Goal: Task Accomplishment & Management: Use online tool/utility

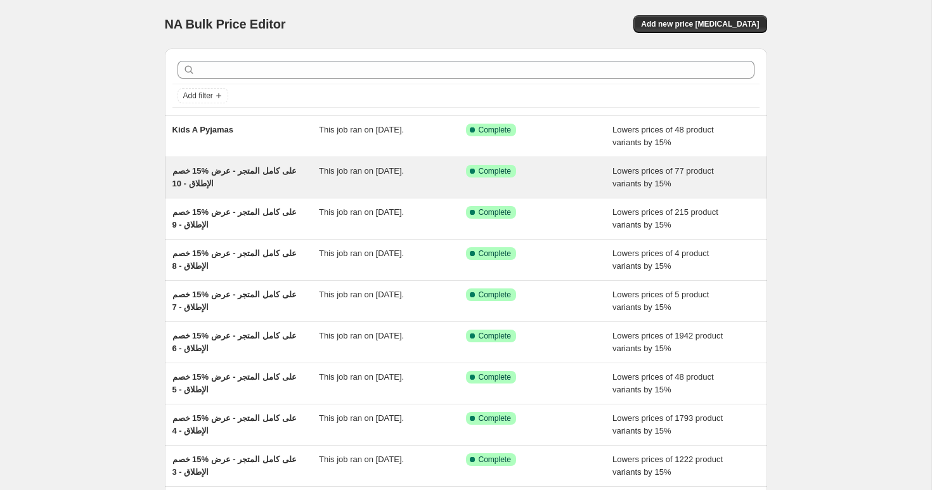
click at [229, 173] on span "خصم ‎15% على كامل المتجر - عرض الإطلاق - 10" at bounding box center [234, 177] width 124 height 22
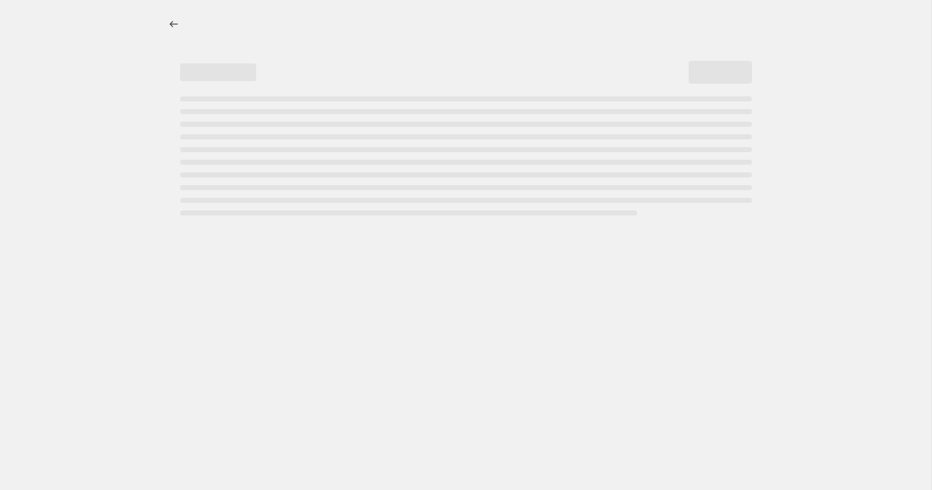
select select "percentage"
select select "collection"
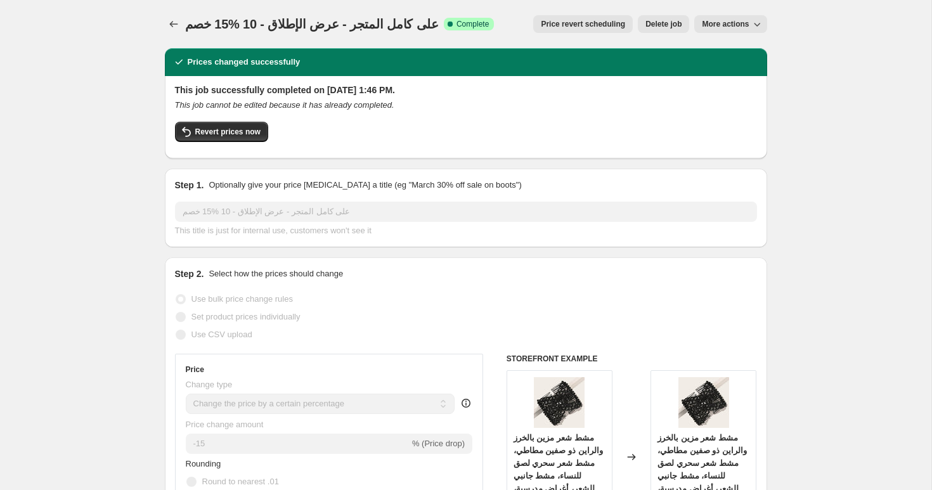
click at [294, 32] on div "خصم ‎15% على كامل المتجر - عرض الإطلاق - 10 Success Complete Complete" at bounding box center [339, 24] width 309 height 18
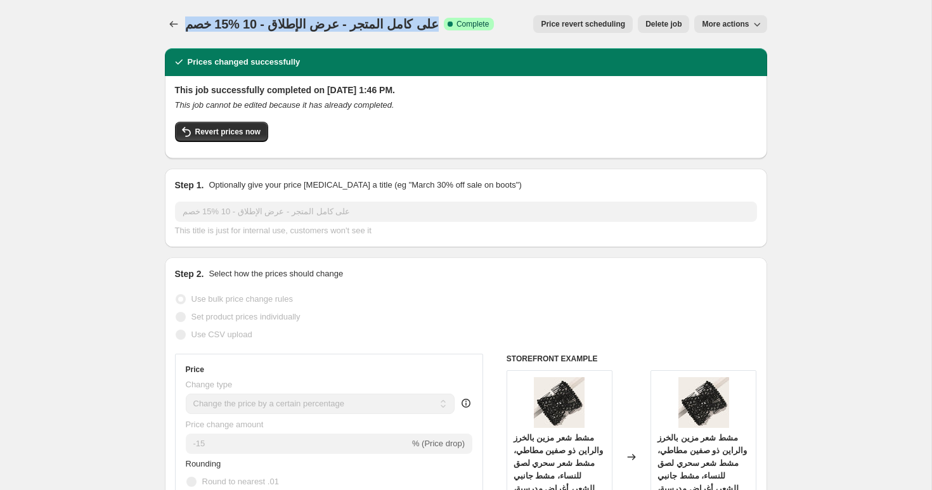
click at [294, 32] on div "خصم ‎15% على كامل المتجر - عرض الإطلاق - 10 Success Complete Complete" at bounding box center [339, 24] width 309 height 18
copy span "خصم ‎15% على كامل المتجر - عرض الإطلاق - 10"
click at [174, 25] on icon "Price change jobs" at bounding box center [173, 24] width 13 height 13
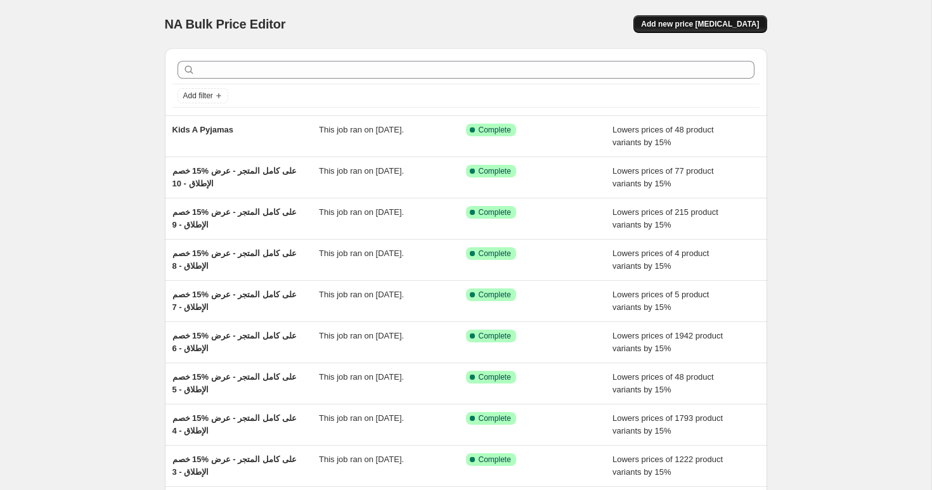
click at [698, 21] on span "Add new price [MEDICAL_DATA]" at bounding box center [700, 24] width 118 height 10
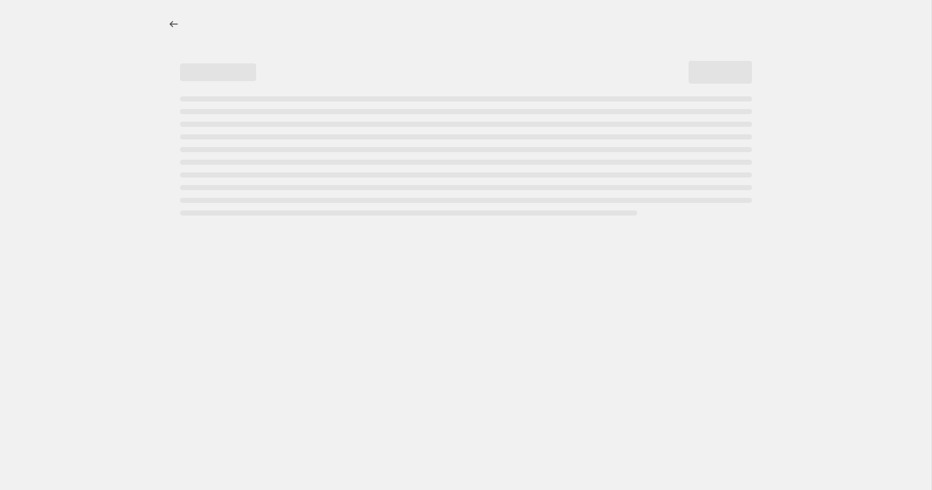
select select "percentage"
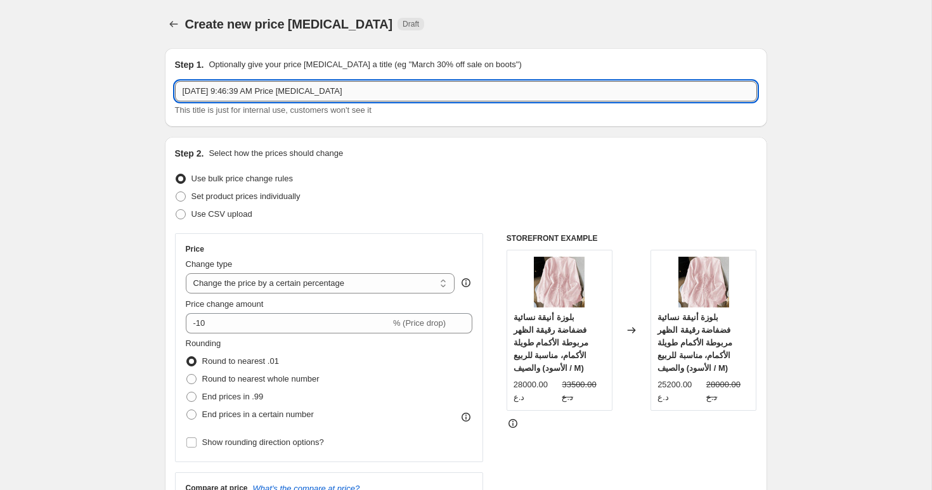
click at [236, 92] on input "[DATE] 9:46:39 AM Price [MEDICAL_DATA]" at bounding box center [466, 91] width 582 height 20
paste input "خصم ‎15% على كامل المتجر - عرض الإطلاق - 10"
click at [228, 91] on input "خصم ‎15% على كامل المتجر - عرض الإطلاق - 10" at bounding box center [466, 91] width 582 height 20
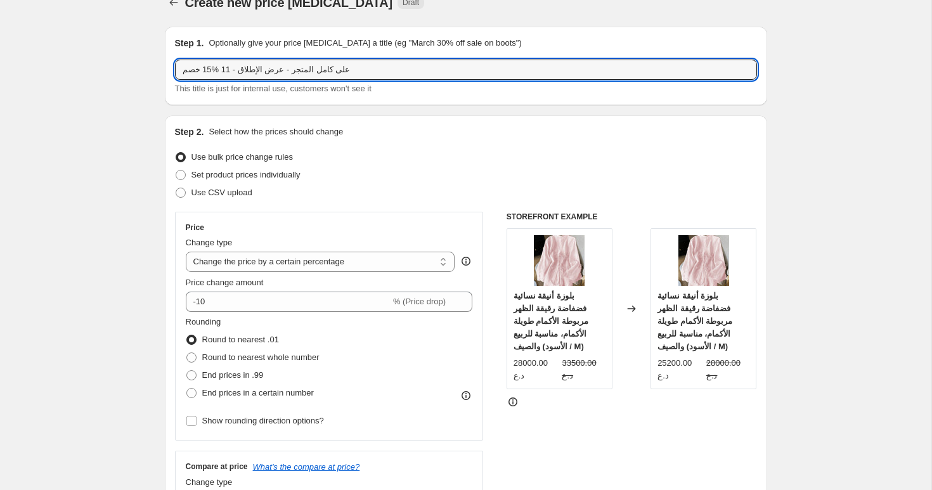
scroll to position [65, 0]
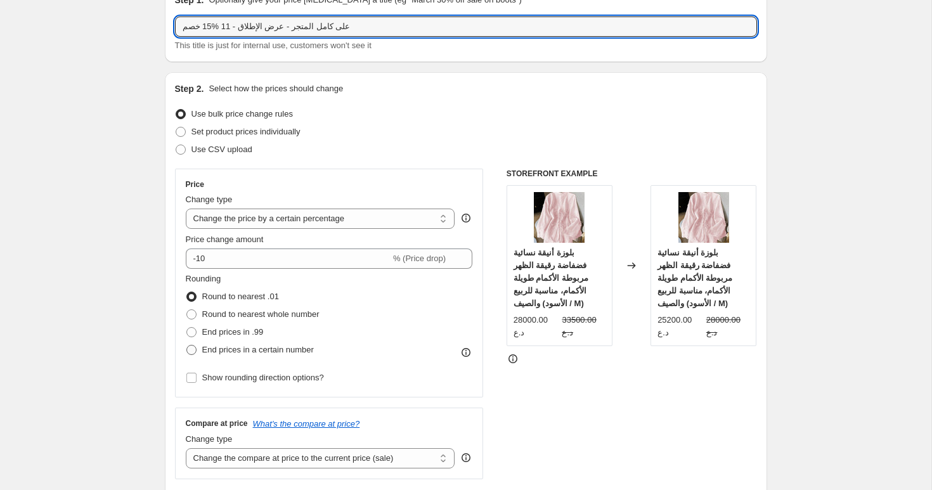
type input "خصم ‎15% على كامل المتجر - عرض الإطلاق - 11"
click at [212, 349] on span "End prices in a certain number" at bounding box center [258, 350] width 112 height 10
click at [187, 346] on input "End prices in a certain number" at bounding box center [186, 345] width 1 height 1
radio input "true"
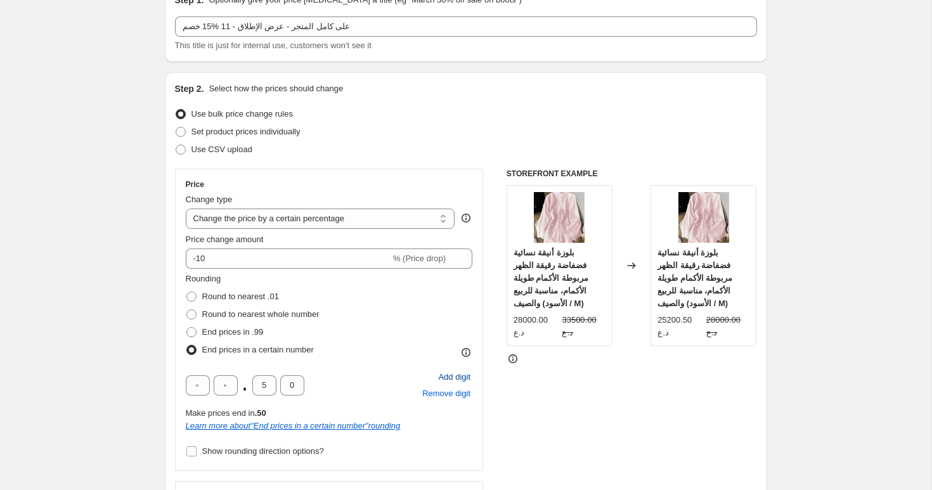
click at [461, 380] on span "Add digit" at bounding box center [454, 377] width 32 height 13
click at [200, 385] on input "text" at bounding box center [198, 385] width 24 height 20
type input "0"
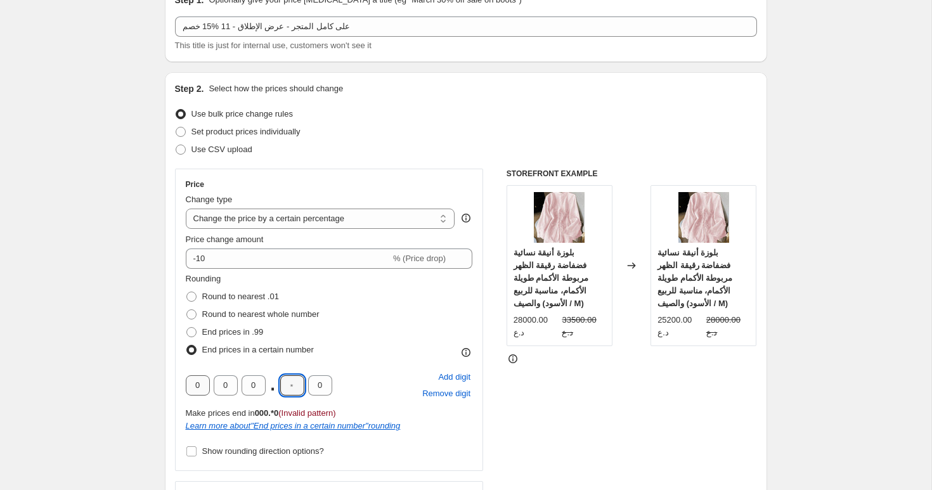
type input "0"
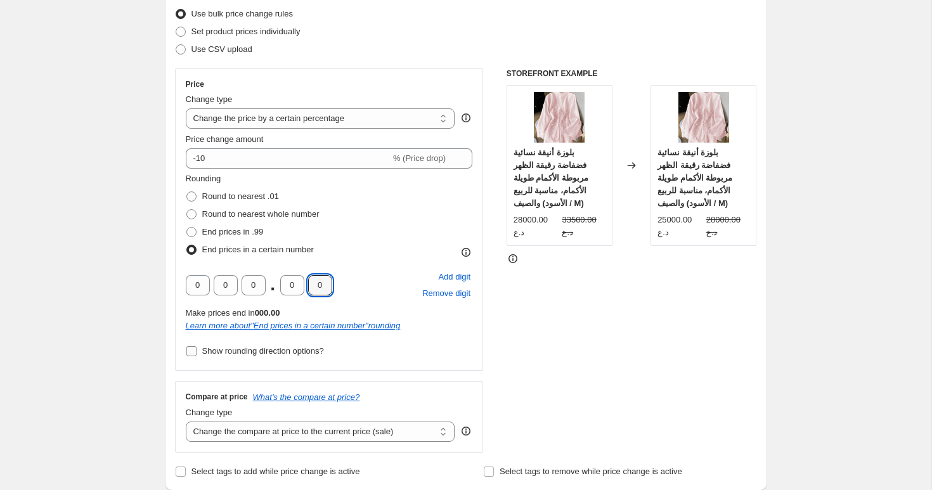
click at [204, 351] on span "Show rounding direction options?" at bounding box center [263, 351] width 122 height 10
click at [197, 351] on input "Show rounding direction options?" at bounding box center [191, 351] width 10 height 10
checkbox input "true"
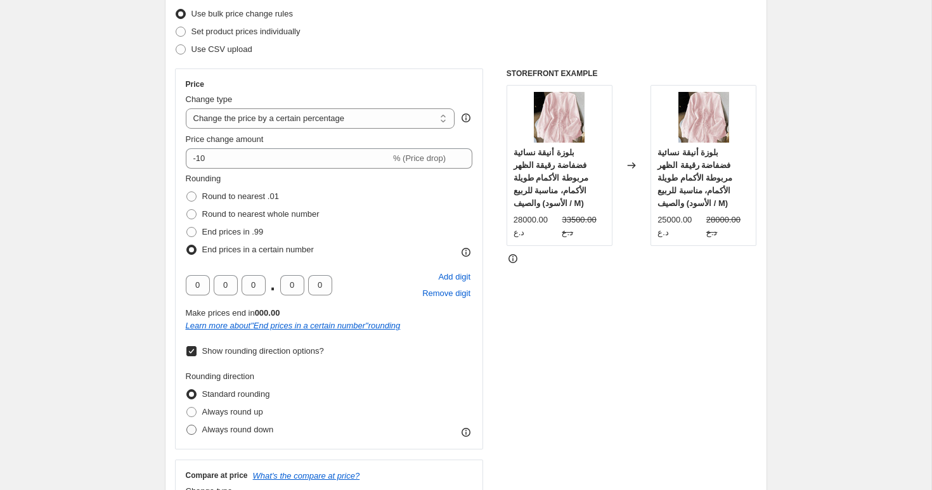
click at [226, 433] on span "Always round down" at bounding box center [238, 430] width 72 height 10
click at [187, 425] on input "Always round down" at bounding box center [186, 425] width 1 height 1
radio input "true"
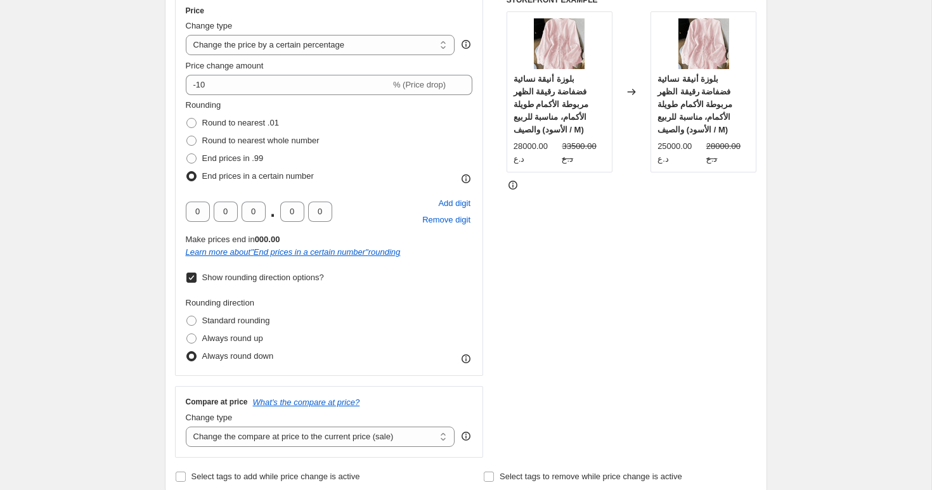
scroll to position [341, 0]
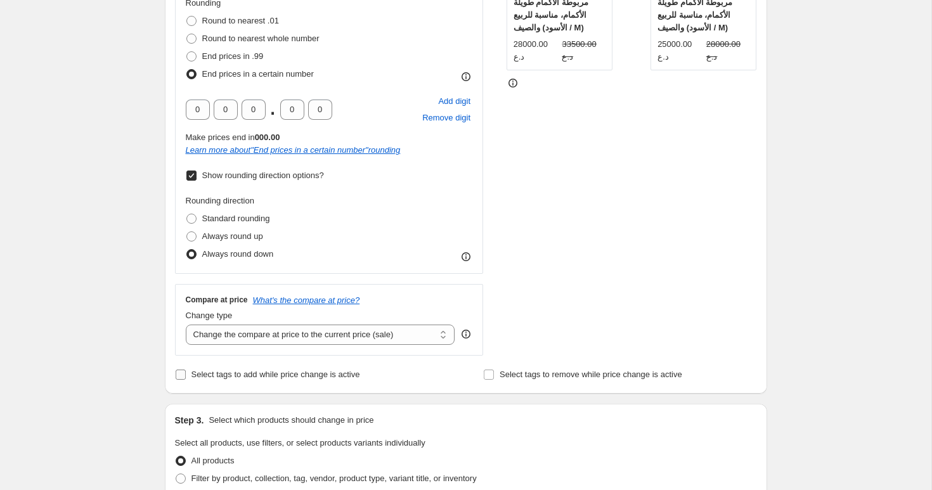
click at [211, 373] on span "Select tags to add while price change is active" at bounding box center [276, 375] width 169 height 10
click at [186, 373] on input "Select tags to add while price change is active" at bounding box center [181, 375] width 10 height 10
checkbox input "true"
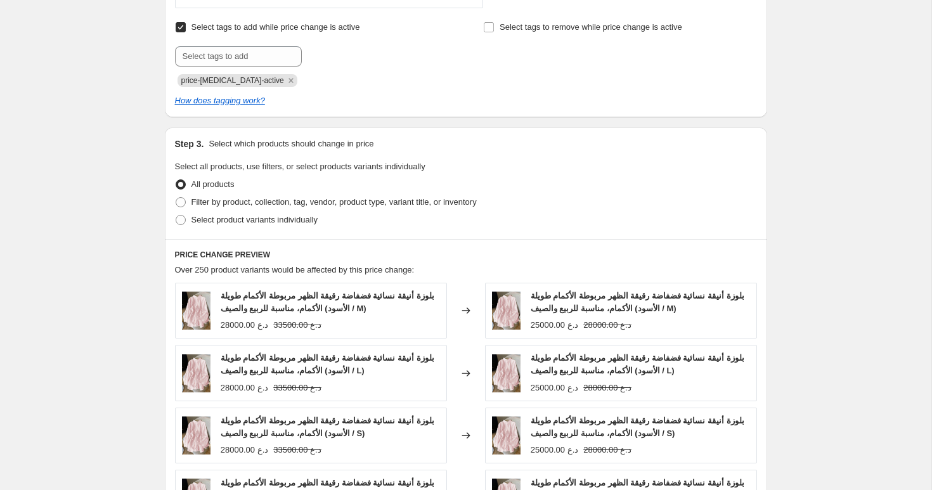
scroll to position [536, 0]
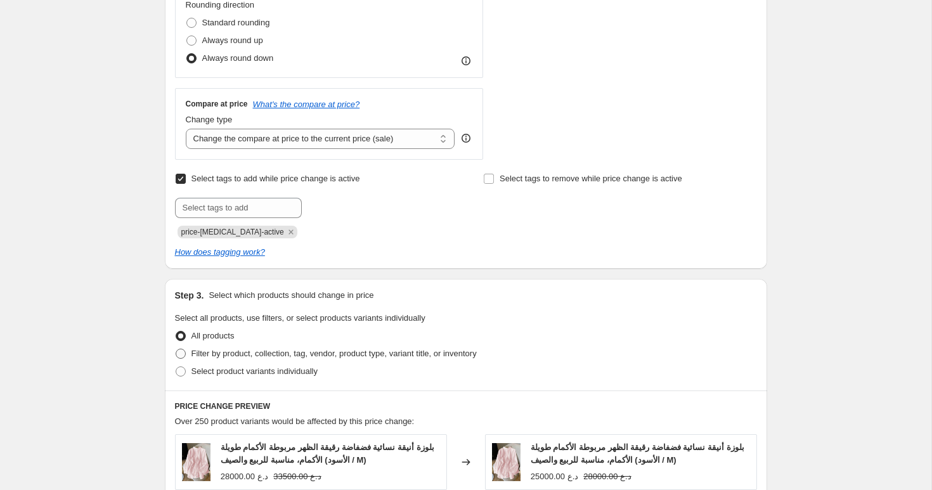
click at [271, 352] on span "Filter by product, collection, tag, vendor, product type, variant title, or inv…" at bounding box center [334, 354] width 285 height 10
click at [176, 349] on input "Filter by product, collection, tag, vendor, product type, variant title, or inv…" at bounding box center [176, 349] width 1 height 1
radio input "true"
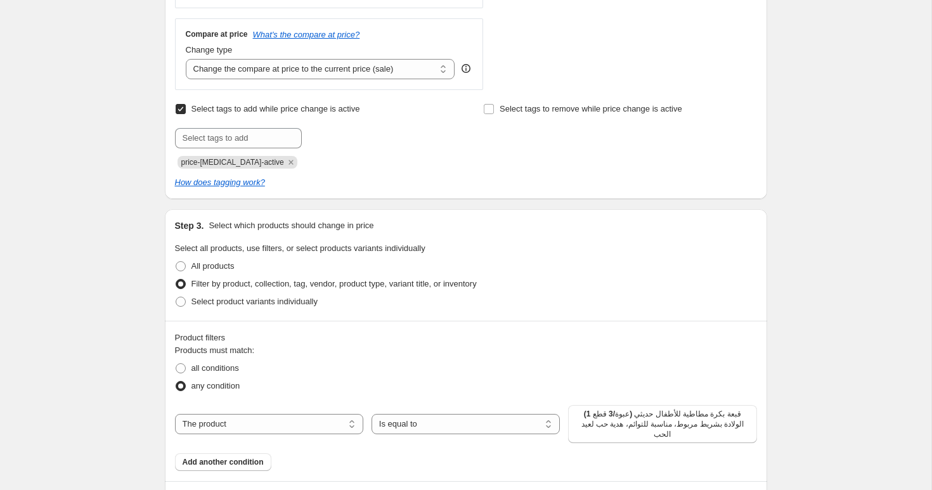
scroll to position [715, 0]
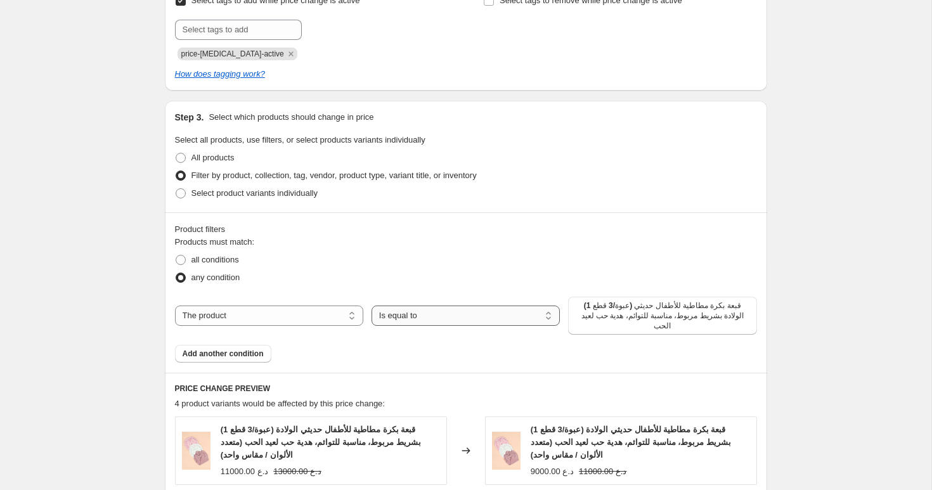
click at [423, 316] on select "Is equal to Is not equal to" at bounding box center [466, 316] width 188 height 20
click at [259, 313] on select "The product The product's collection The product's tag The product's vendor The…" at bounding box center [269, 316] width 188 height 20
select select "collection"
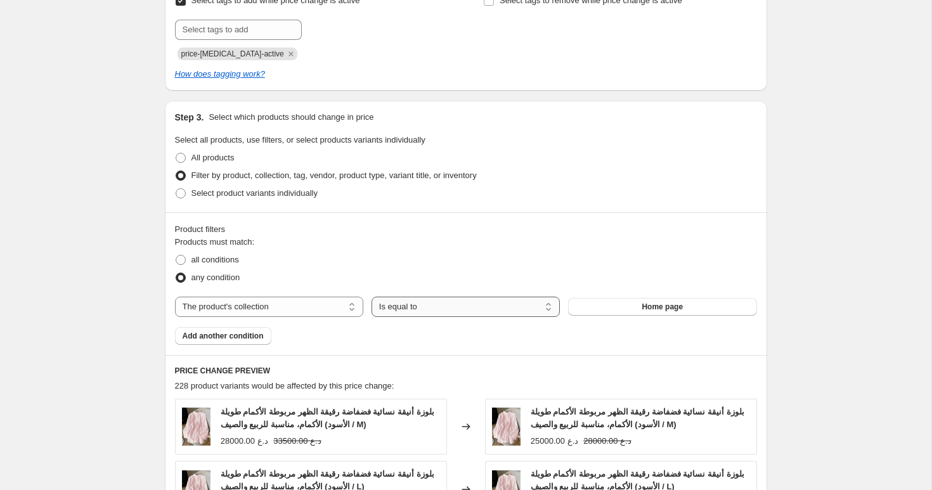
click at [428, 311] on select "Is equal to Is not equal to" at bounding box center [466, 307] width 188 height 20
click at [620, 309] on button "Home page" at bounding box center [662, 307] width 188 height 18
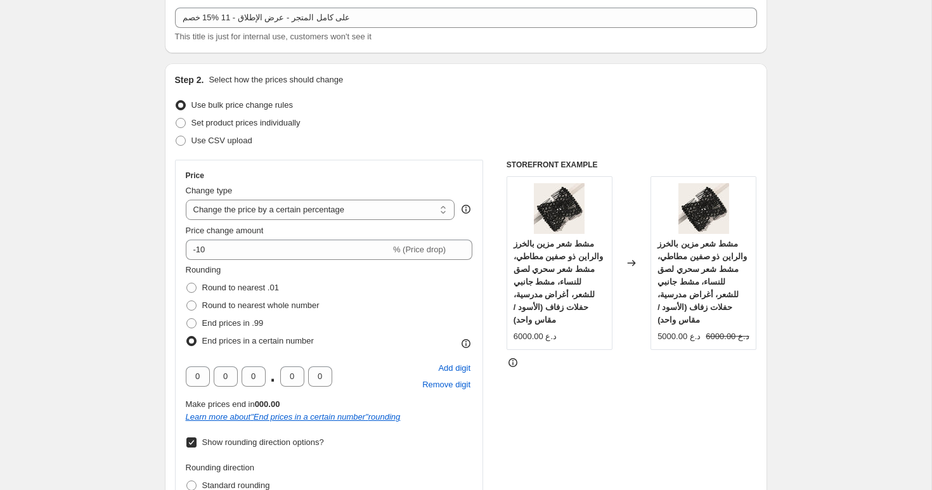
scroll to position [72, 0]
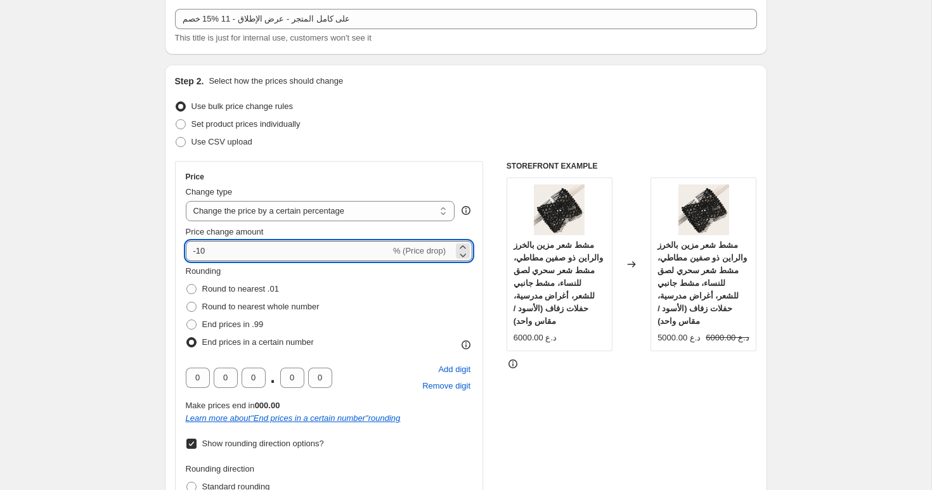
click at [236, 248] on input "-10" at bounding box center [288, 251] width 205 height 20
type input "-15"
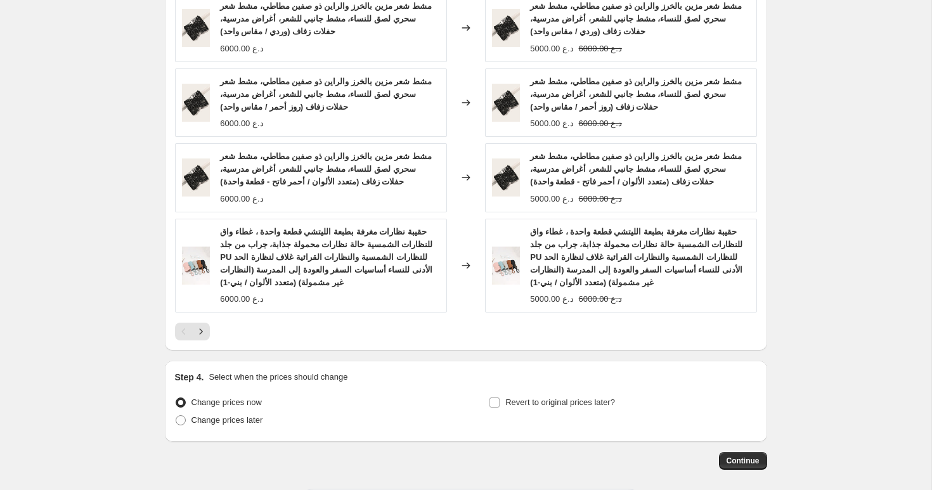
scroll to position [1252, 0]
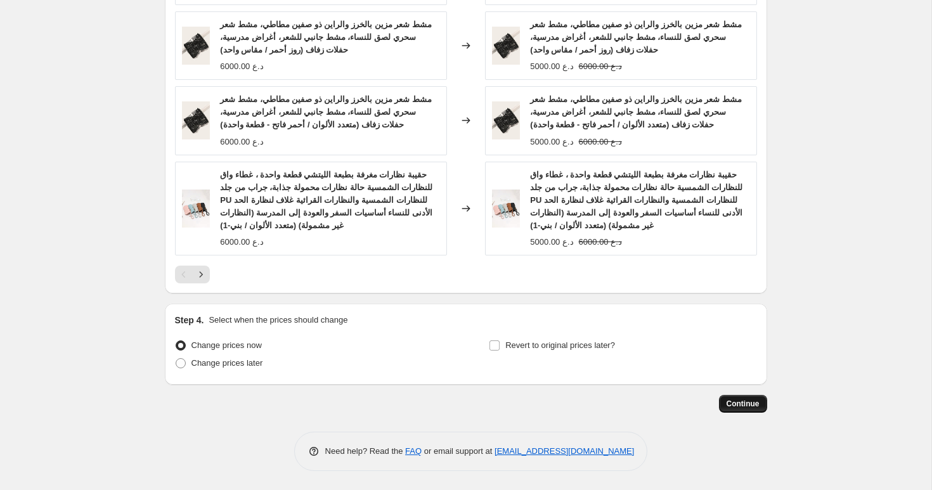
click at [744, 401] on span "Continue" at bounding box center [743, 404] width 33 height 10
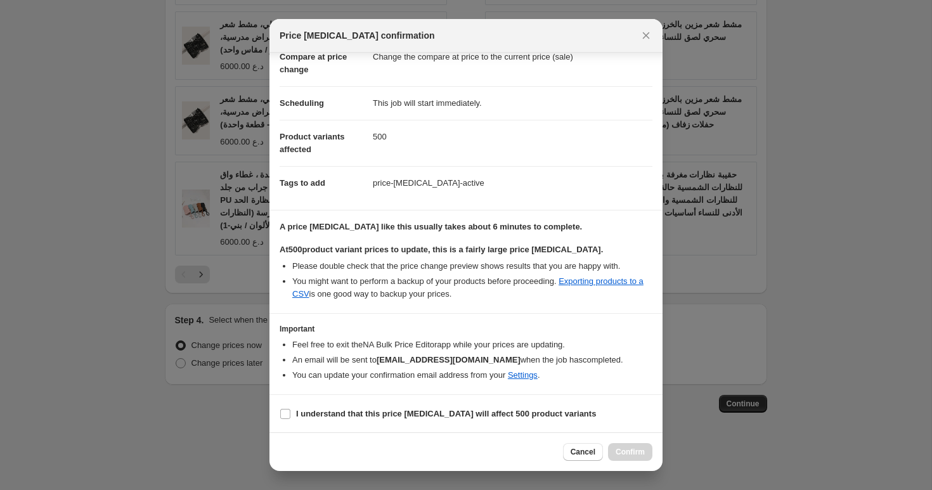
scroll to position [69, 0]
click at [346, 407] on span "I understand that this price [MEDICAL_DATA] will affect 500 product variants" at bounding box center [446, 413] width 300 height 13
click at [290, 408] on input "I understand that this price [MEDICAL_DATA] will affect 500 product variants" at bounding box center [285, 413] width 10 height 10
checkbox input "true"
click at [639, 451] on span "Confirm" at bounding box center [630, 452] width 29 height 10
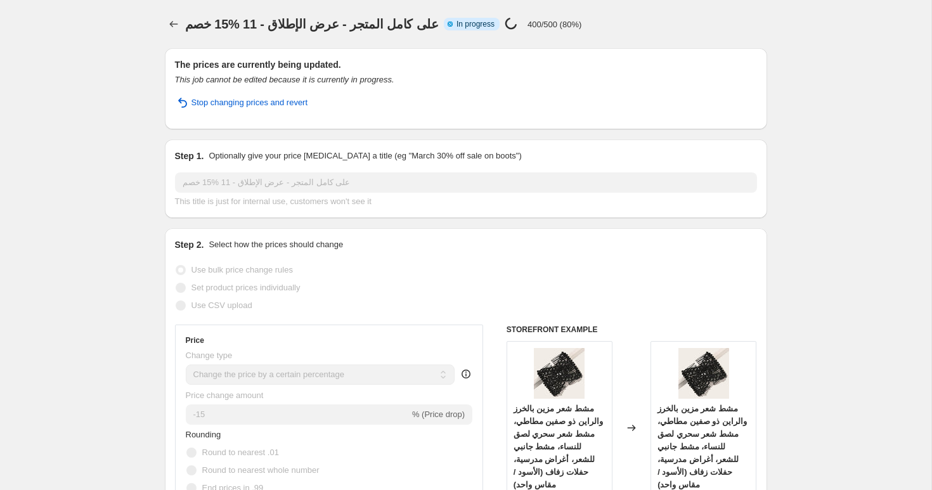
select select "percentage"
select select "collection"
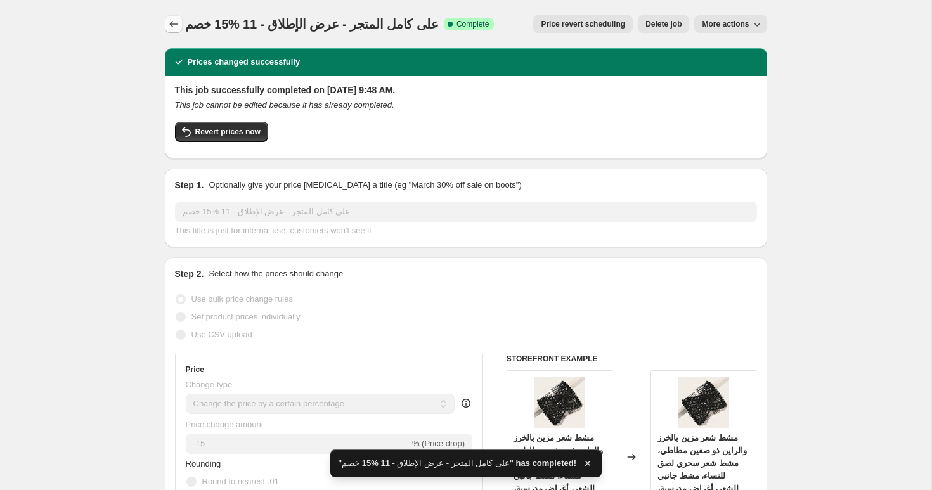
click at [171, 18] on icon "Price change jobs" at bounding box center [173, 24] width 13 height 13
